Goal: Task Accomplishment & Management: Complete application form

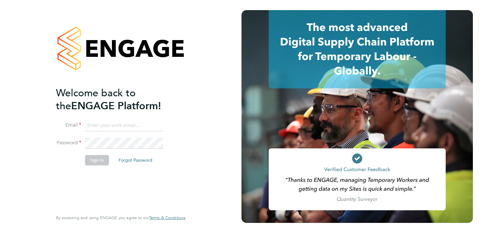
type input "gazdiablo@gmail.com"
click at [95, 158] on button "Sign In" at bounding box center [97, 160] width 24 height 10
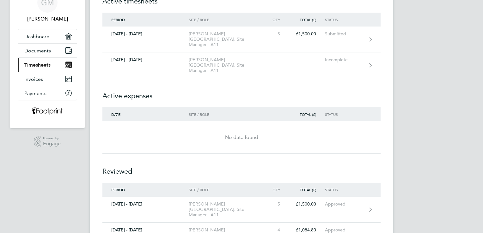
scroll to position [16, 0]
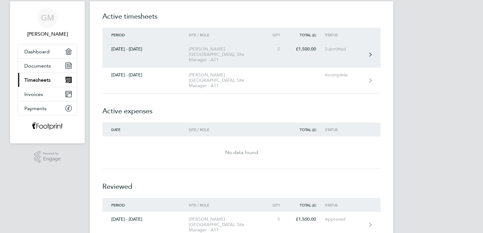
click at [371, 49] on link "[DATE] - [DATE][GEOGRAPHIC_DATA][PERSON_NAME], Site Manager - A11 5 £1,500.00 S…" at bounding box center [241, 55] width 278 height 26
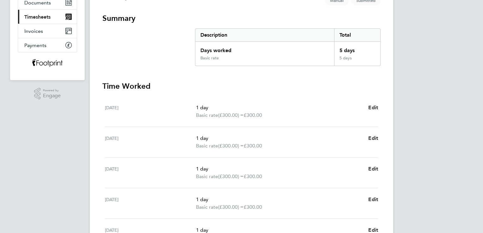
scroll to position [126, 0]
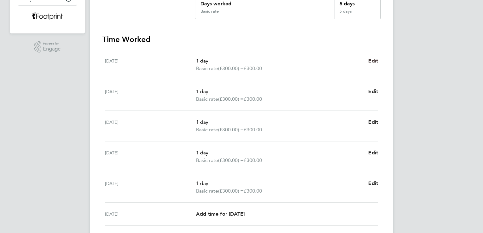
click at [374, 60] on span "Edit" at bounding box center [373, 61] width 10 height 6
select select "1"
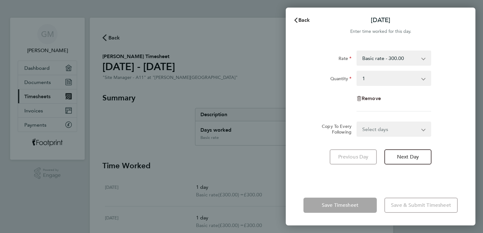
click at [368, 98] on span "Remove" at bounding box center [371, 98] width 19 height 6
select select "null"
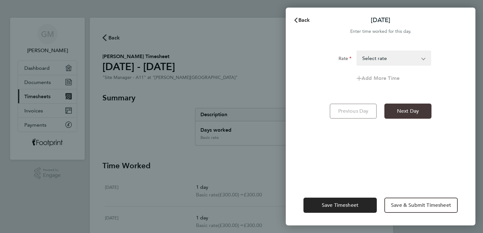
click at [403, 108] on span "Next Day" at bounding box center [408, 111] width 22 height 6
select select "1"
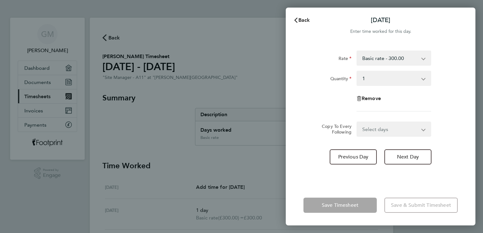
click at [346, 204] on app-form-button "Save Timesheet" at bounding box center [342, 205] width 77 height 15
click at [330, 205] on app-form-button "Save Timesheet" at bounding box center [342, 205] width 77 height 15
click at [301, 20] on span "Back" at bounding box center [304, 20] width 12 height 6
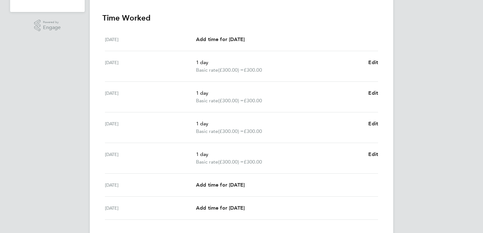
scroll to position [190, 0]
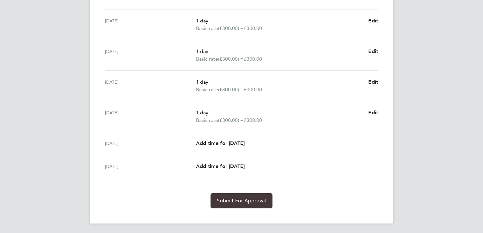
click at [242, 199] on span "Submit For Approval" at bounding box center [241, 201] width 49 height 6
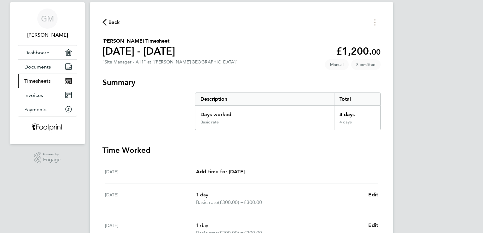
scroll to position [0, 0]
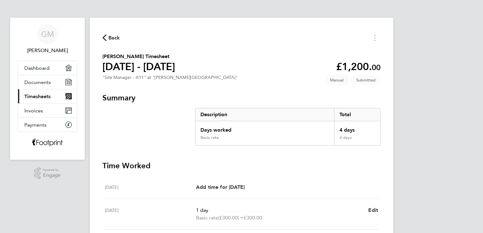
select select "1"
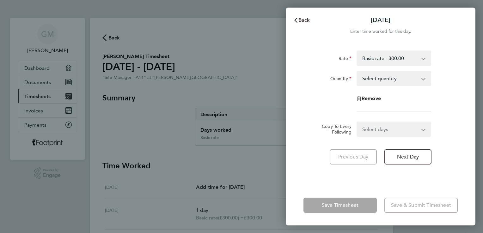
click at [304, 20] on span "Back" at bounding box center [304, 20] width 12 height 6
